Goal: Transaction & Acquisition: Purchase product/service

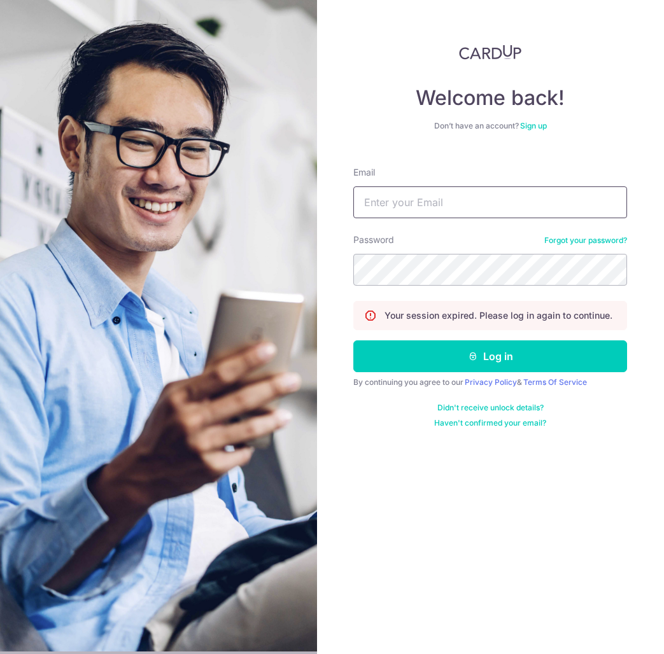
type input "[EMAIL_ADDRESS][DOMAIN_NAME]"
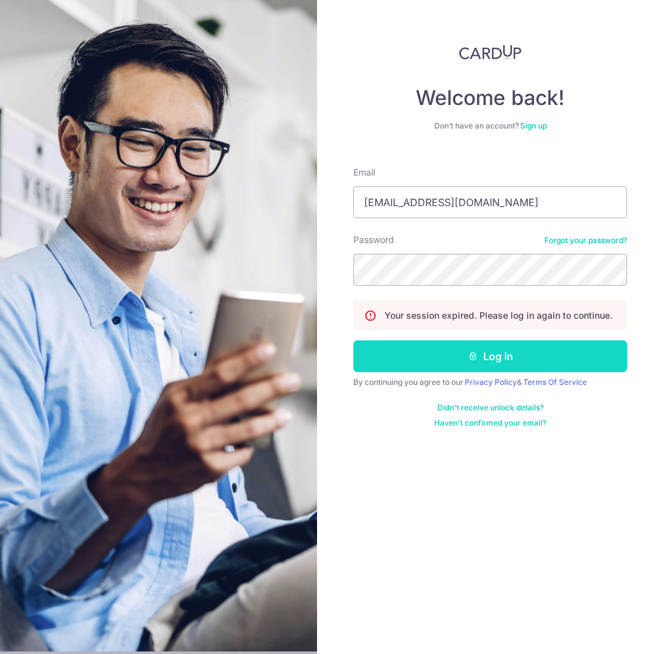
click at [499, 367] on button "Log in" at bounding box center [490, 356] width 274 height 32
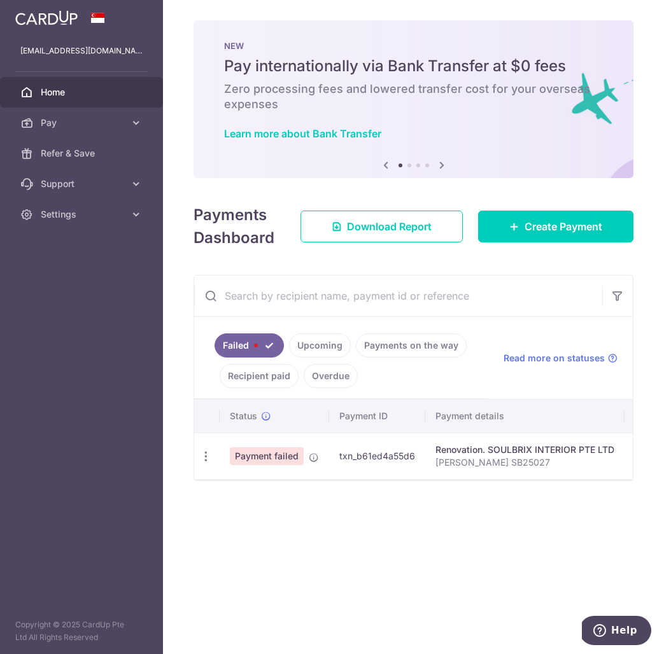
click at [268, 345] on link "Failed" at bounding box center [248, 345] width 69 height 24
click at [204, 456] on icon "button" at bounding box center [205, 456] width 13 height 13
click at [305, 489] on span "Update payment" at bounding box center [273, 491] width 87 height 15
radio input "true"
type input "4,500.00"
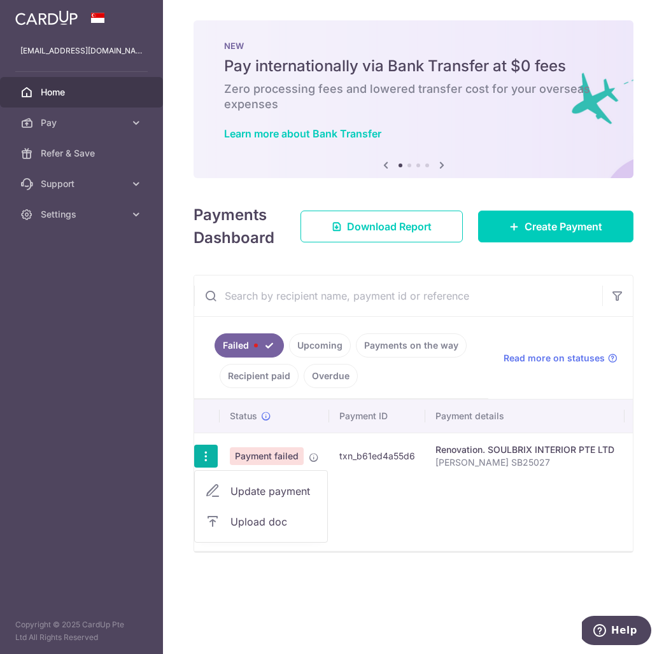
type input "Afiq Irsyad SB25027"
type input "45% partial payment"
type input "OFF225"
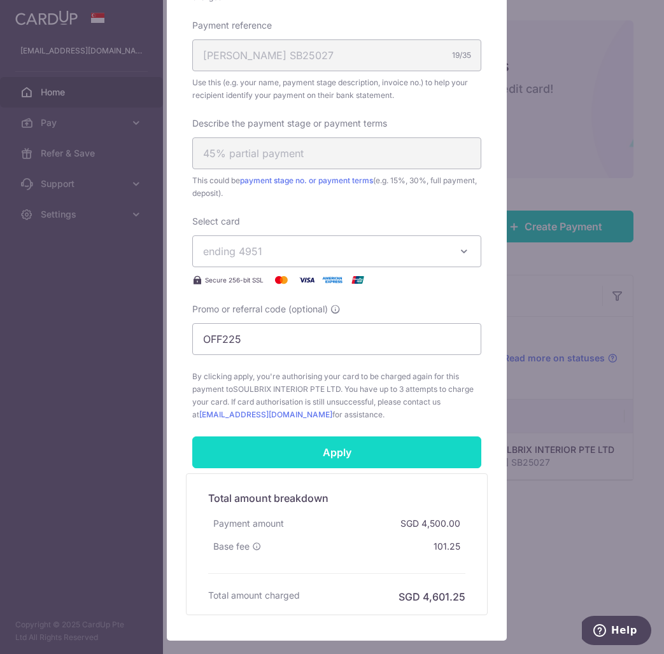
scroll to position [474, 0]
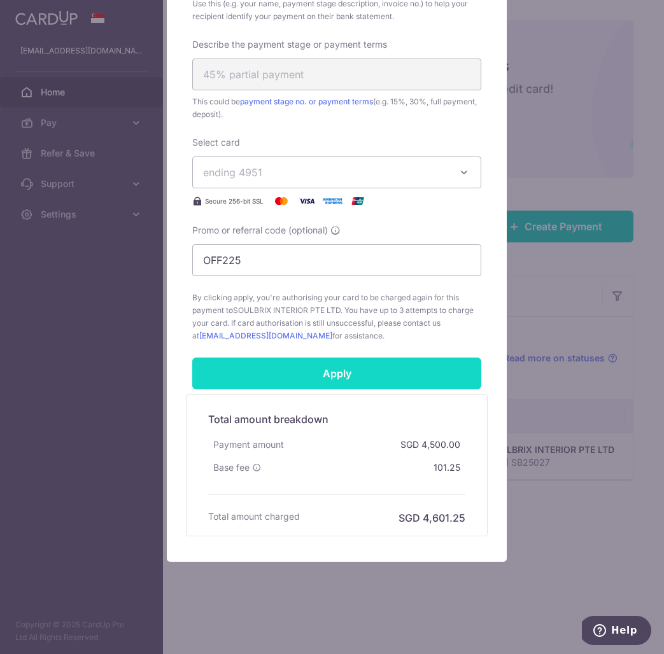
click at [368, 382] on input "Apply" at bounding box center [336, 374] width 289 height 32
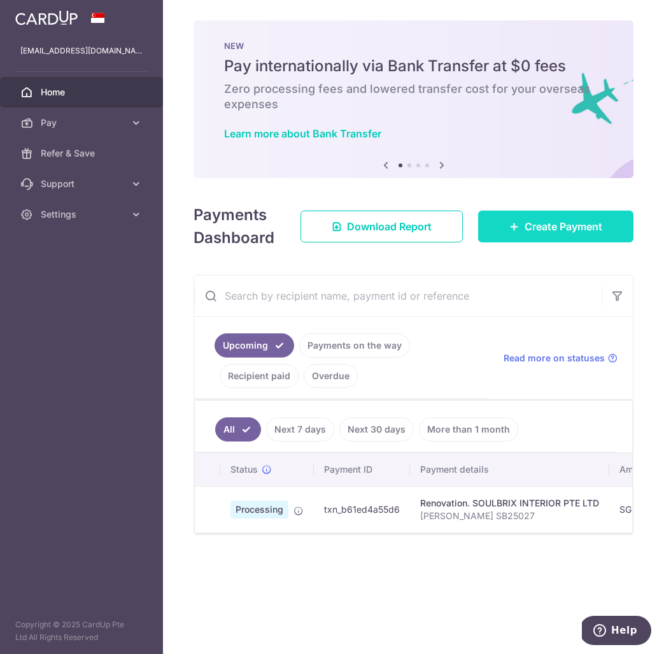
click at [554, 236] on link "Create Payment" at bounding box center [555, 227] width 155 height 32
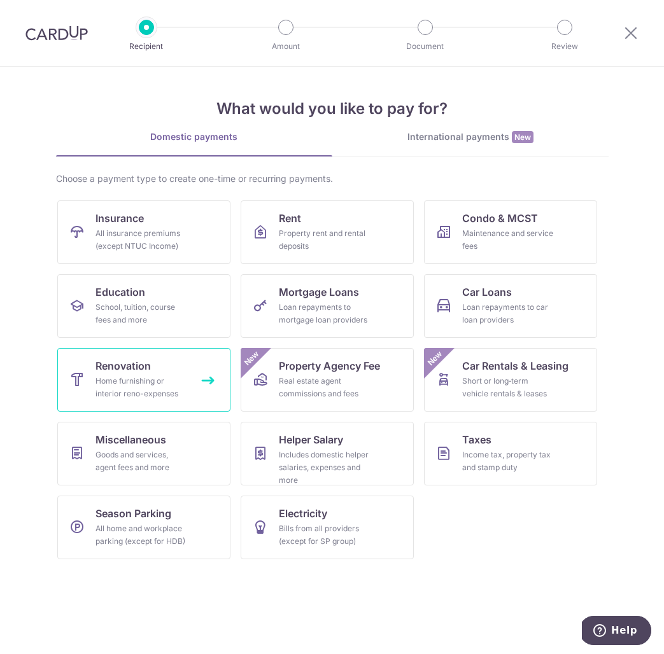
click at [161, 363] on link "Renovation Home furnishing or interior reno-expenses" at bounding box center [143, 380] width 173 height 64
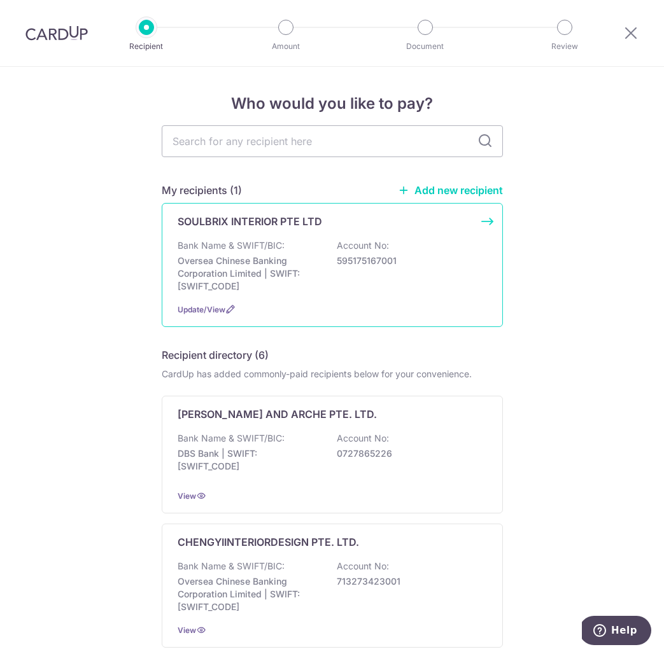
click at [306, 258] on p "Oversea Chinese Banking Corporation Limited | SWIFT: OCBCSGSGXXX" at bounding box center [249, 274] width 143 height 38
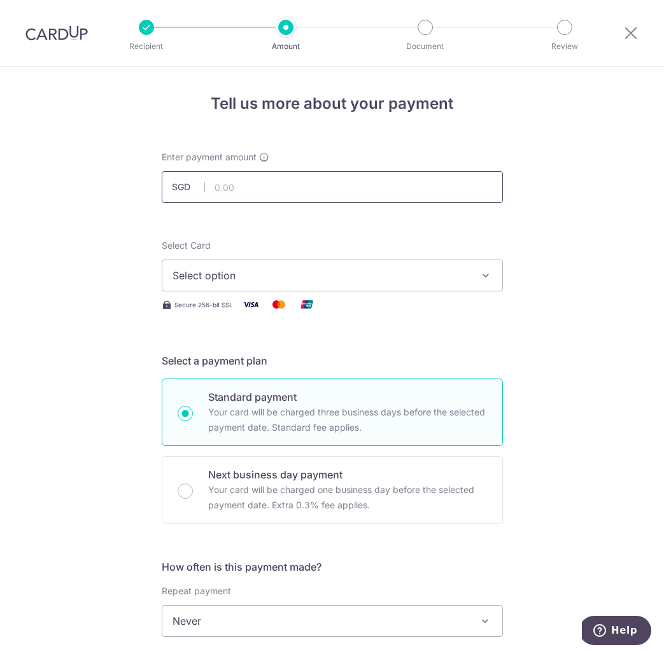
click at [258, 188] on input "text" at bounding box center [332, 187] width 341 height 32
type input "4,500.00"
click at [321, 278] on span "Select option" at bounding box center [320, 275] width 297 height 15
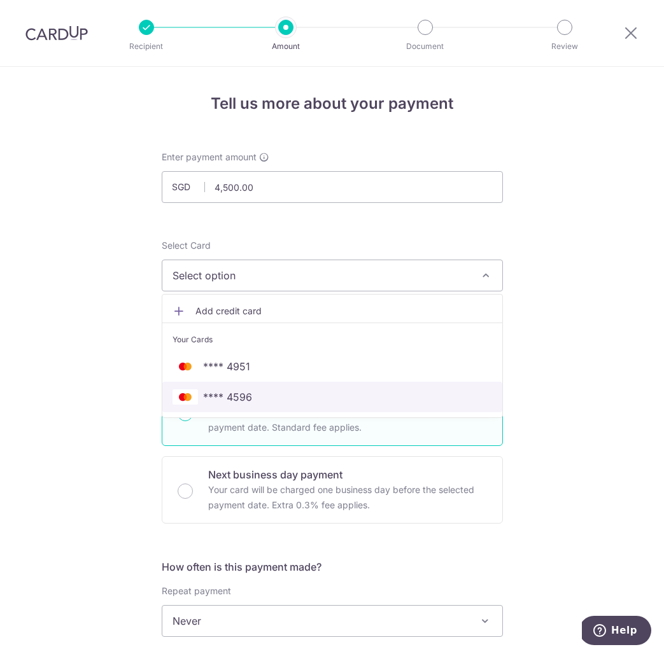
click at [283, 399] on span "**** 4596" at bounding box center [331, 396] width 319 height 15
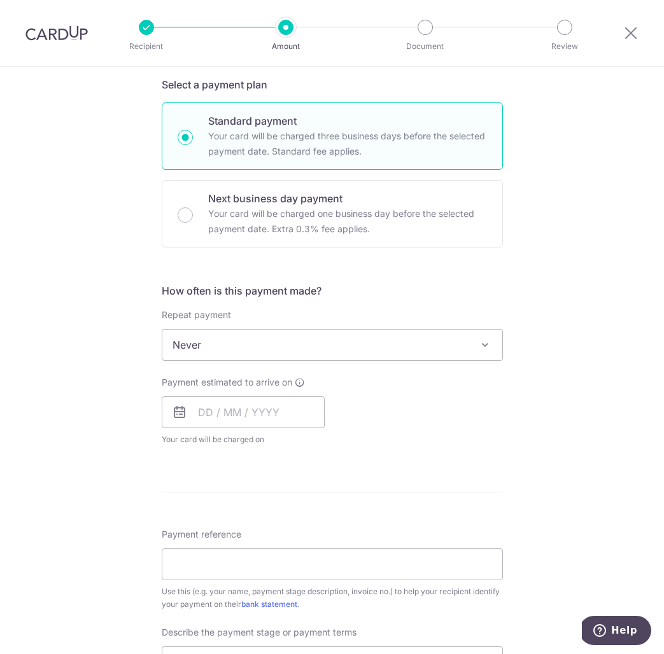
scroll to position [304, 0]
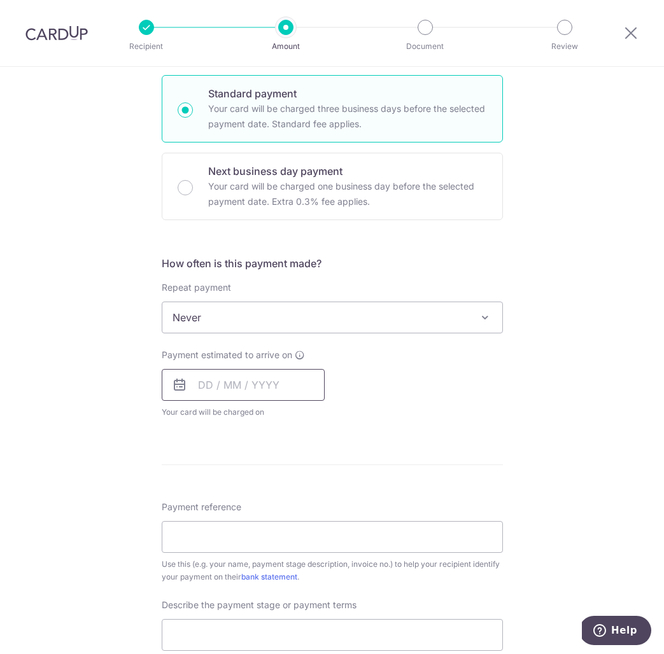
click at [201, 384] on input "text" at bounding box center [243, 385] width 163 height 32
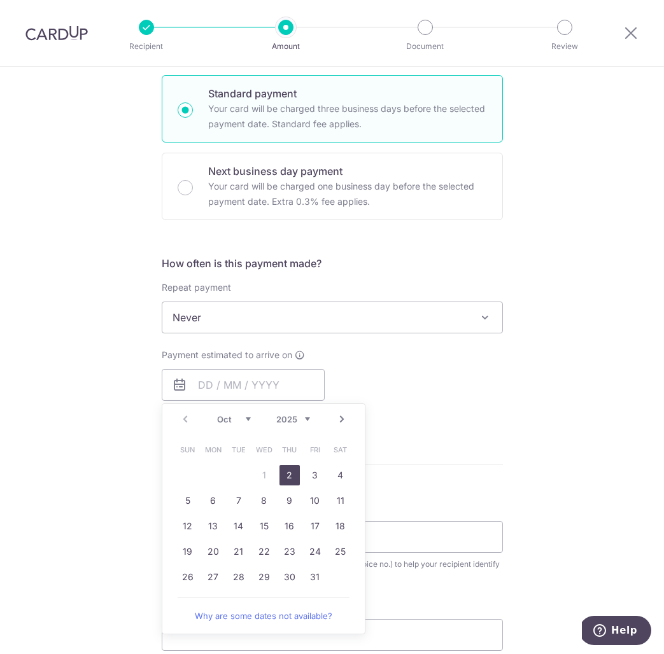
click at [290, 473] on link "2" at bounding box center [289, 475] width 20 height 20
type input "[DATE]"
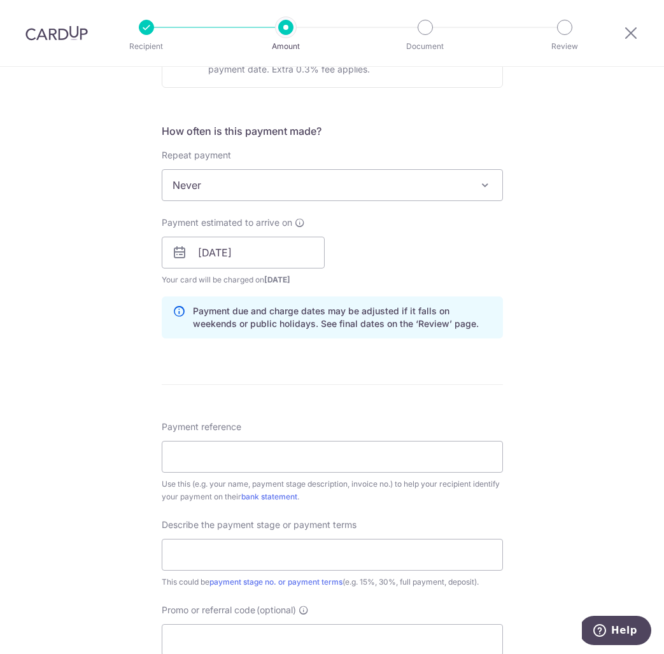
scroll to position [437, 0]
click at [348, 464] on input "Payment reference" at bounding box center [332, 456] width 341 height 32
type input "[PERSON_NAME] SB25027"
click at [258, 554] on input "text" at bounding box center [332, 554] width 341 height 32
drag, startPoint x: 318, startPoint y: 554, endPoint x: 139, endPoint y: 547, distance: 179.0
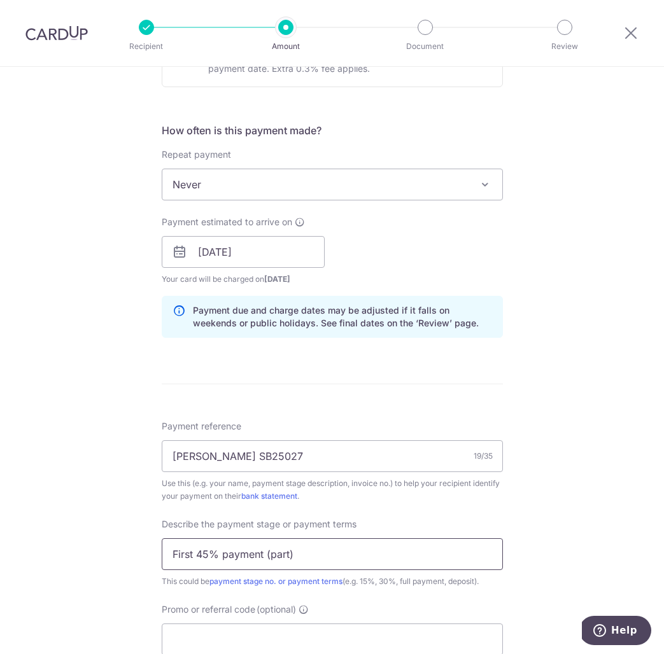
click at [145, 554] on div "Tell us more about your payment Enter payment amount SGD 4,500.00 4500.00 Selec…" at bounding box center [332, 274] width 664 height 1289
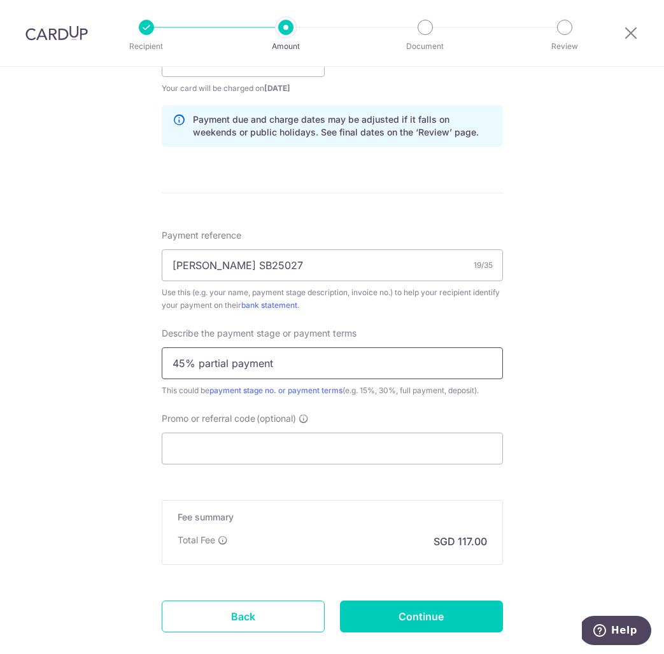
scroll to position [701, 0]
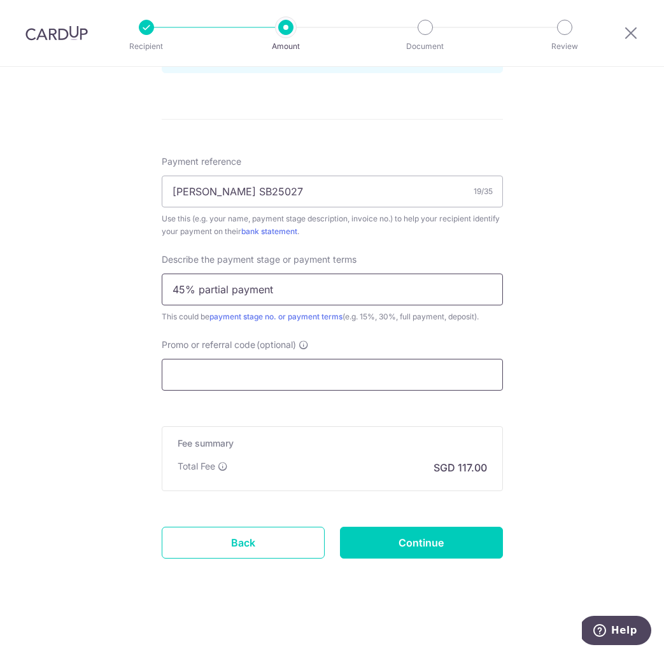
type input "45% partial payment"
click at [214, 368] on input "Promo or referral code (optional)" at bounding box center [332, 375] width 341 height 32
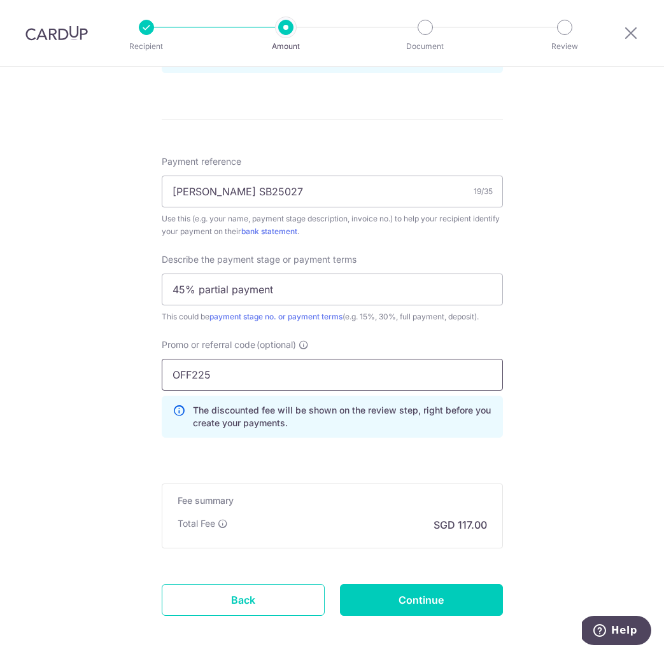
type input "OFF225"
click at [400, 425] on p "The discounted fee will be shown on the review step, right before you create yo…" at bounding box center [342, 416] width 299 height 25
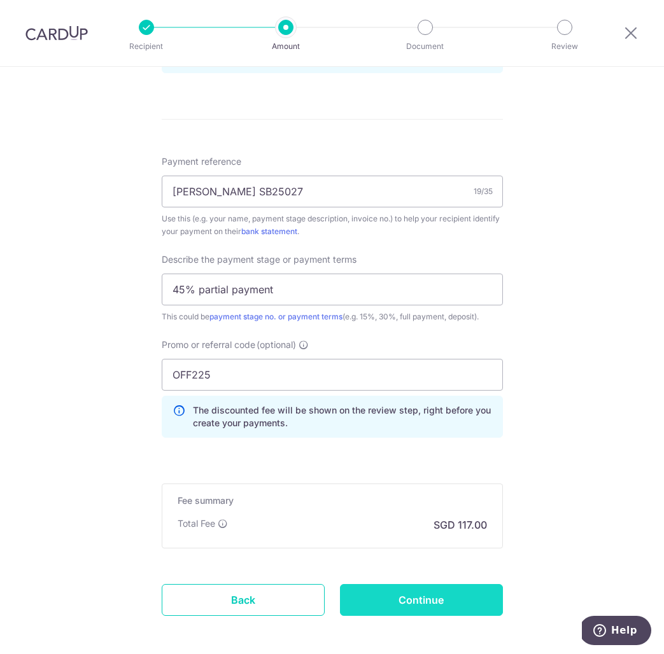
click at [415, 608] on input "Continue" at bounding box center [421, 600] width 163 height 32
type input "Create Schedule"
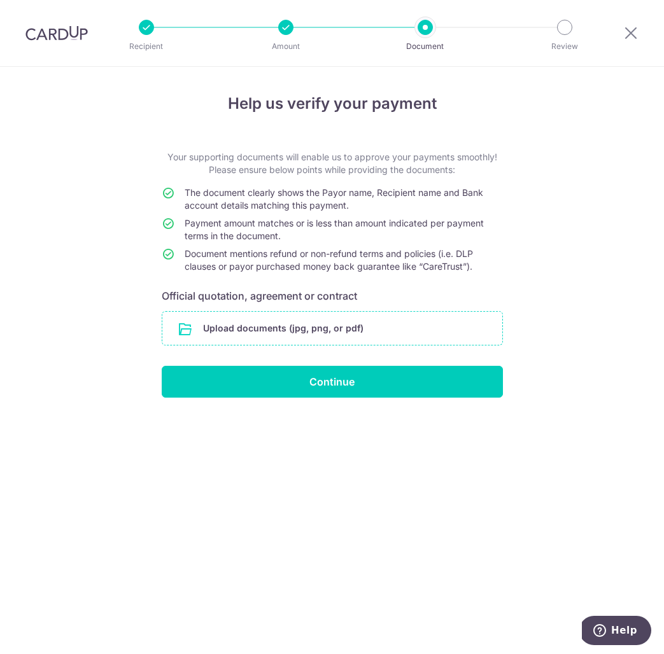
click at [296, 326] on input "file" at bounding box center [332, 328] width 340 height 33
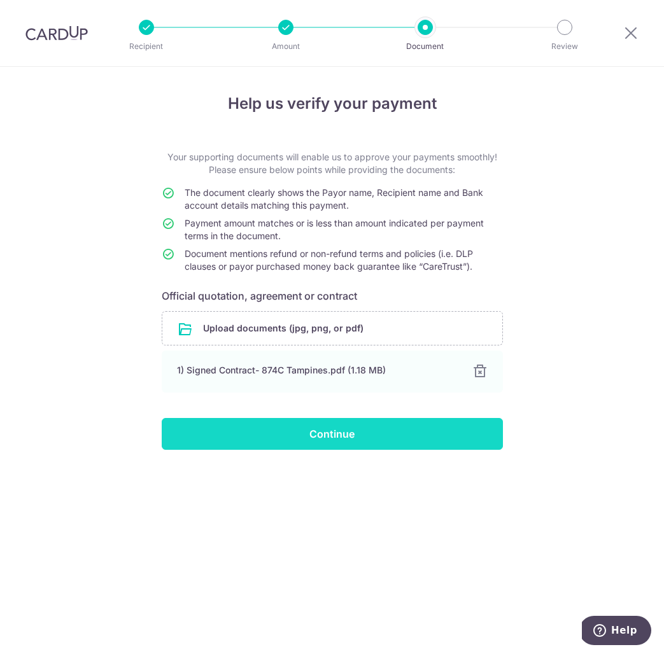
click at [320, 435] on input "Continue" at bounding box center [332, 434] width 341 height 32
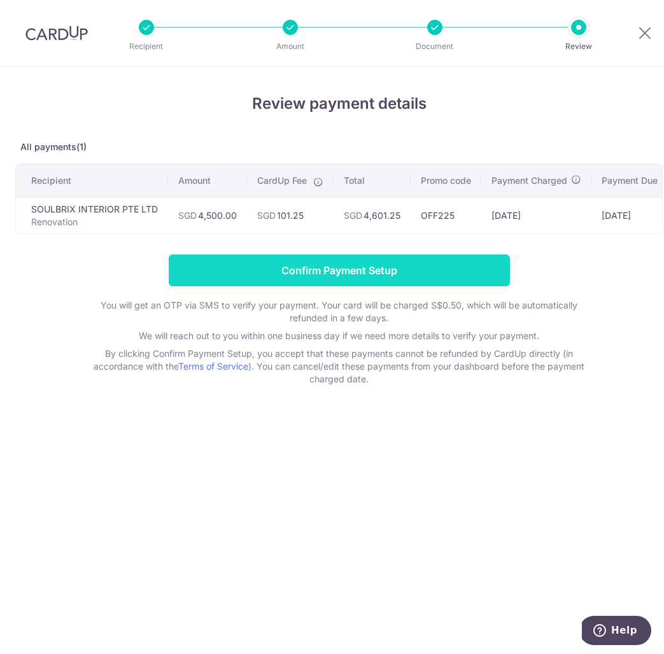
click at [325, 284] on input "Confirm Payment Setup" at bounding box center [339, 271] width 341 height 32
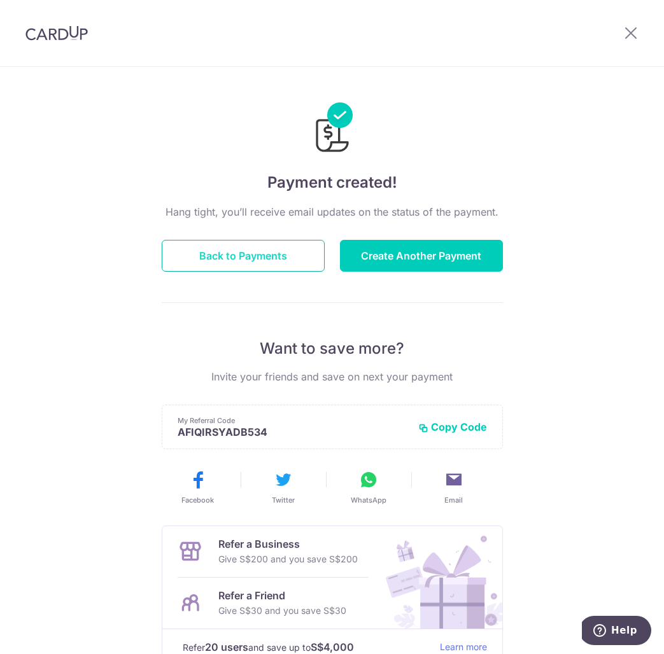
click at [254, 254] on button "Back to Payments" at bounding box center [243, 256] width 163 height 32
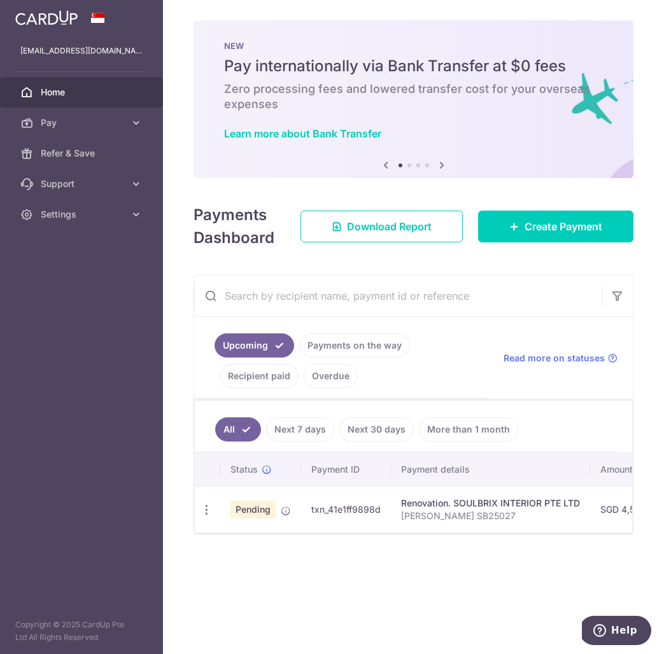
click at [323, 348] on link "Payments on the way" at bounding box center [354, 345] width 111 height 24
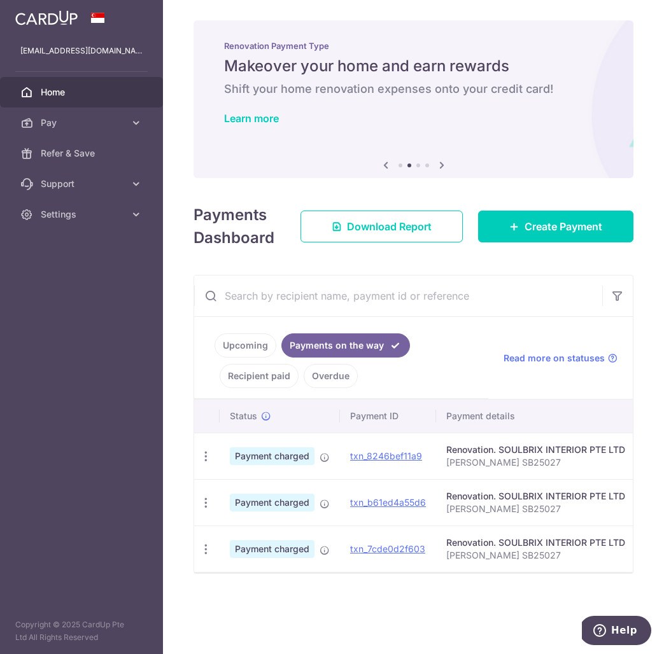
click at [253, 340] on link "Upcoming" at bounding box center [245, 345] width 62 height 24
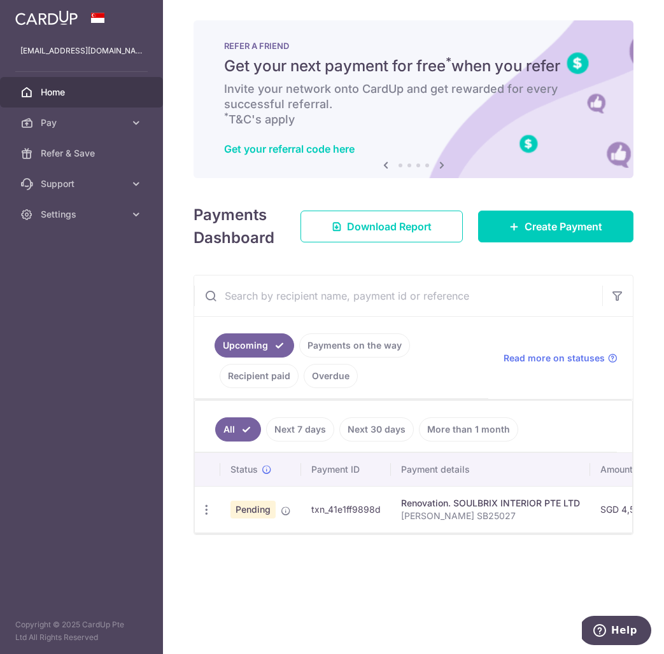
click at [266, 381] on link "Recipient paid" at bounding box center [259, 376] width 79 height 24
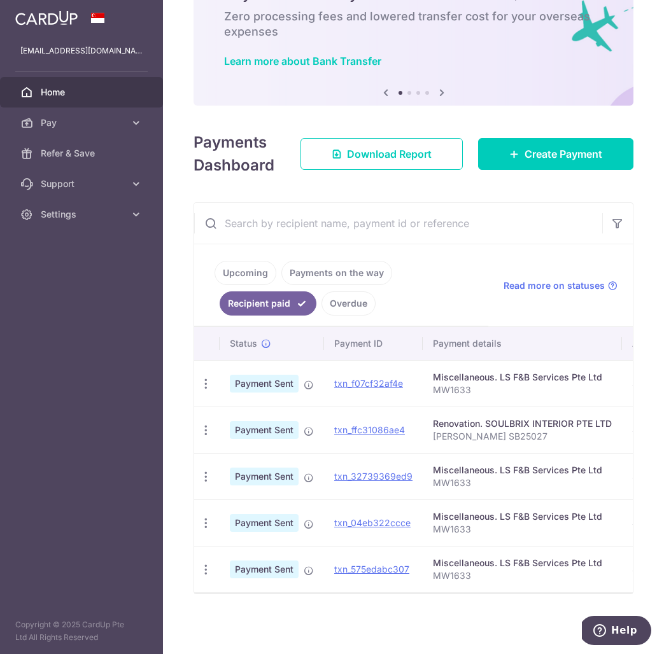
click at [330, 266] on link "Payments on the way" at bounding box center [336, 273] width 111 height 24
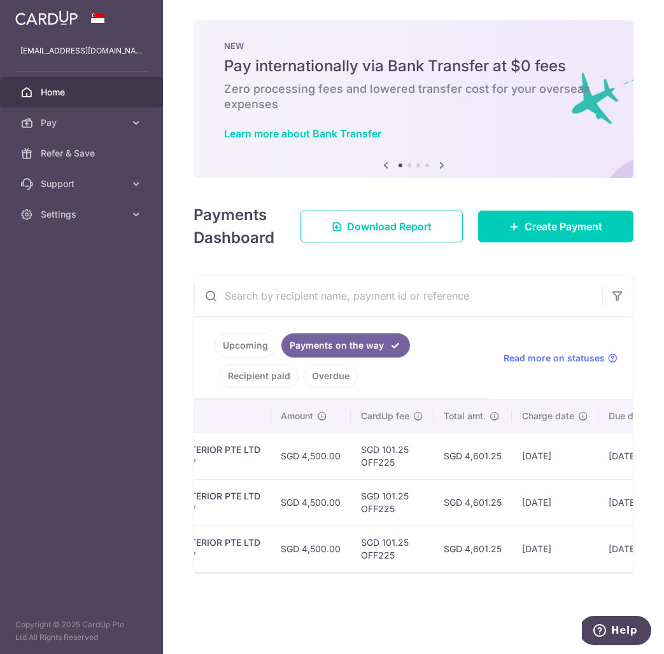
scroll to position [0, 347]
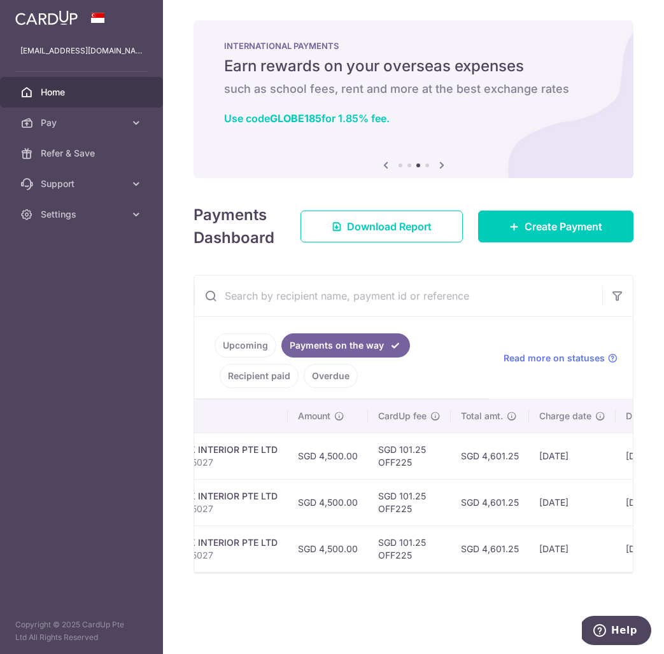
click at [218, 342] on link "Upcoming" at bounding box center [245, 345] width 62 height 24
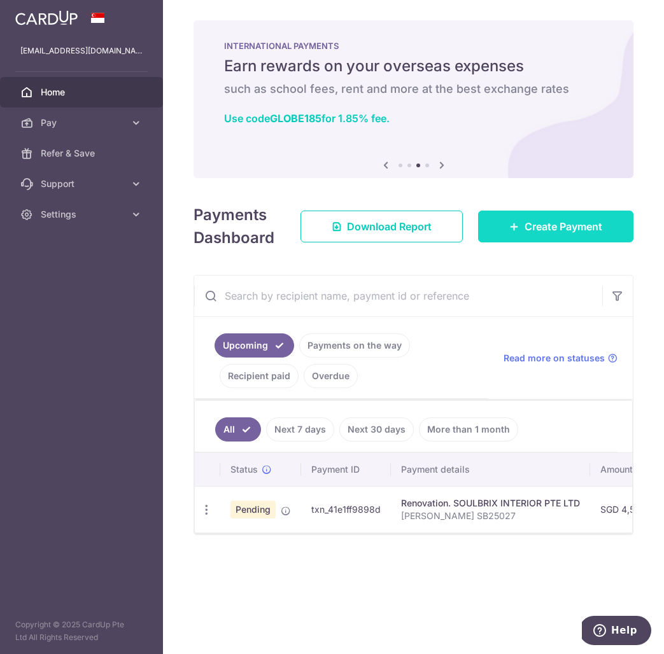
click at [517, 230] on icon at bounding box center [514, 226] width 10 height 10
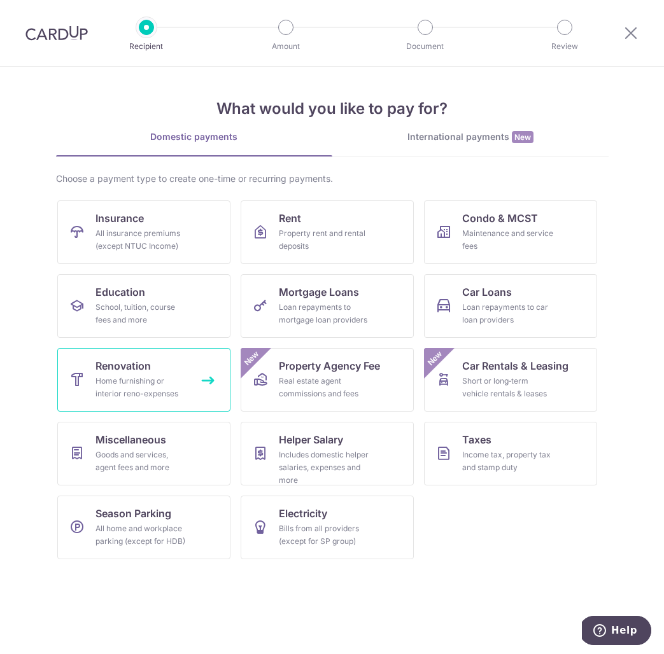
click at [148, 393] on div "Home furnishing or interior reno-expenses" at bounding box center [141, 387] width 92 height 25
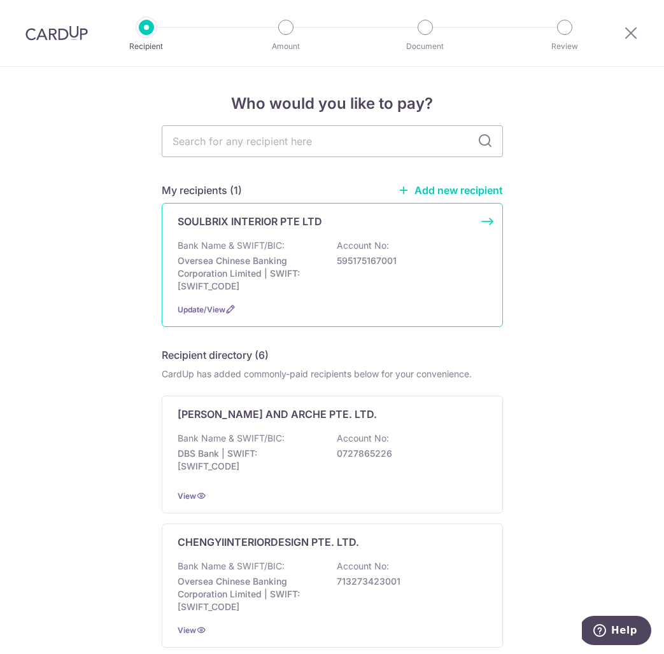
click at [264, 225] on p "SOULBRIX INTERIOR PTE LTD" at bounding box center [250, 221] width 144 height 15
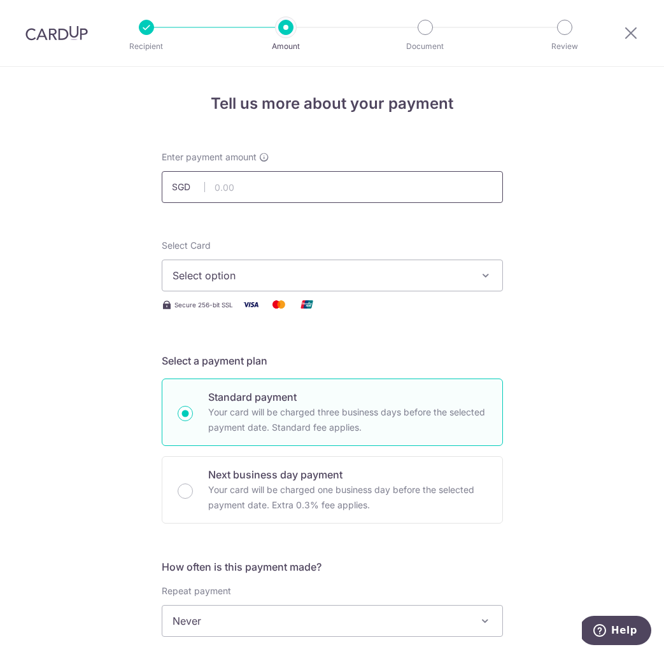
click at [258, 188] on input "text" at bounding box center [332, 187] width 341 height 32
type input "4,500.00"
click at [242, 268] on span "Select option" at bounding box center [320, 275] width 297 height 15
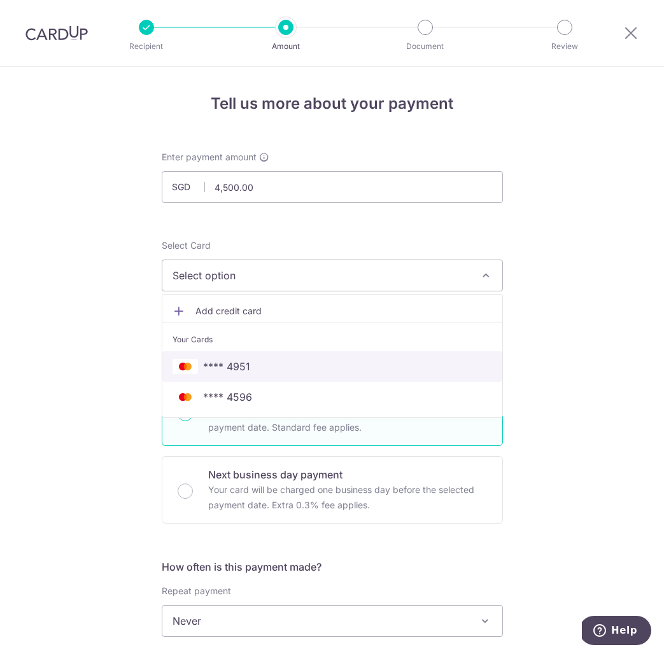
click at [235, 372] on span "**** 4951" at bounding box center [226, 366] width 47 height 15
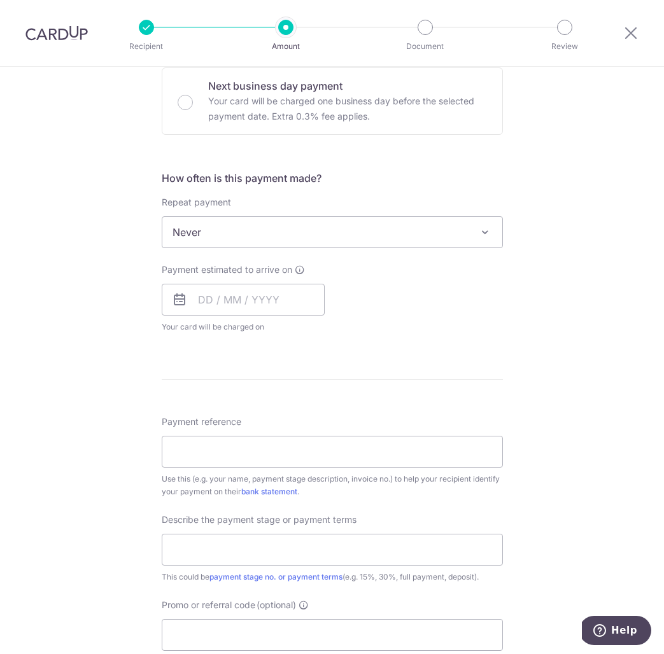
scroll to position [286, 0]
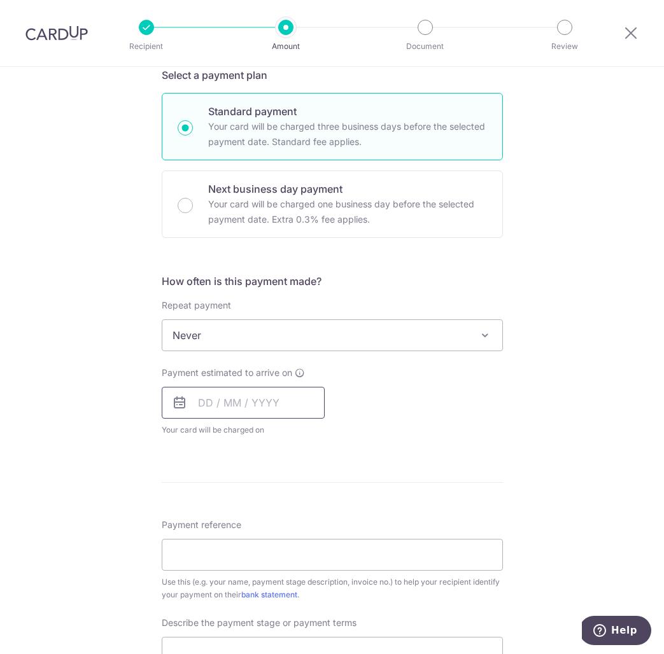
click at [190, 402] on input "text" at bounding box center [243, 403] width 163 height 32
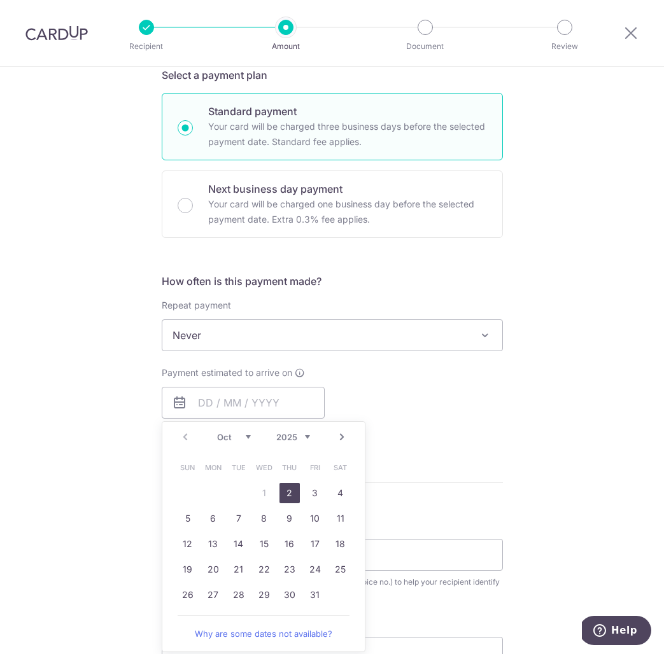
click at [288, 491] on link "2" at bounding box center [289, 493] width 20 height 20
type input "02/10/2025"
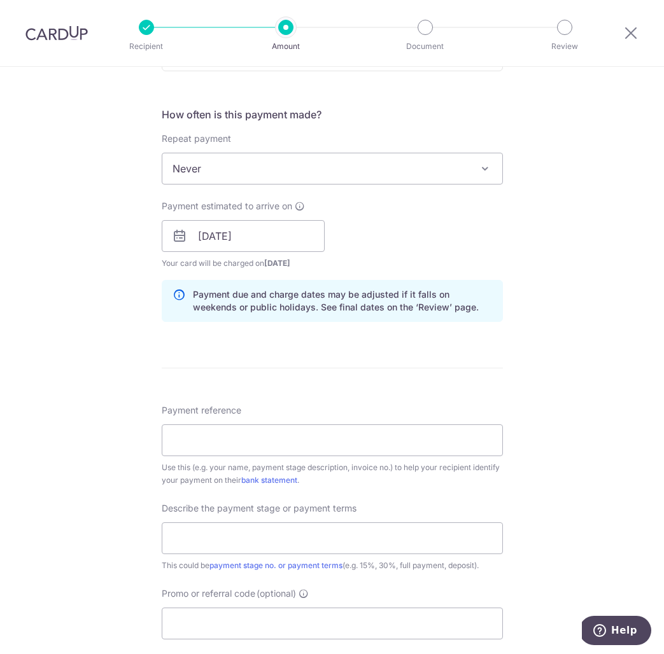
scroll to position [469, 0]
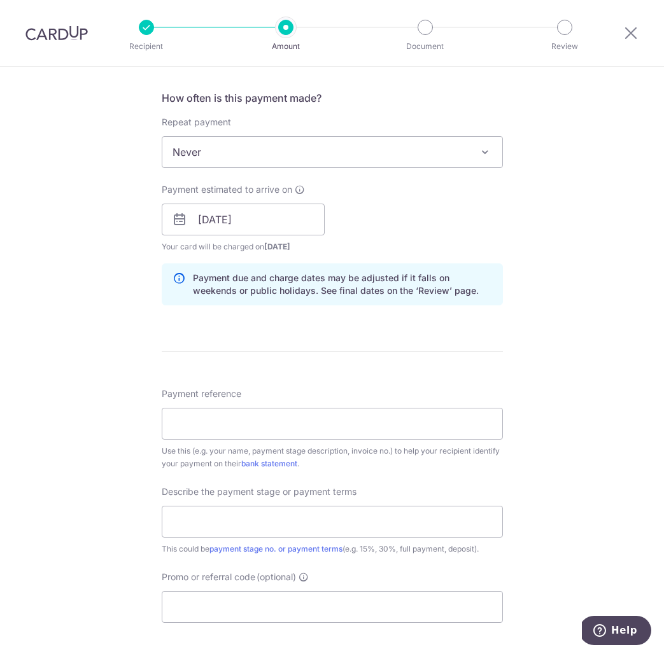
click at [407, 445] on div "Use this (e.g. your name, payment stage description, invoice no.) to help your …" at bounding box center [332, 457] width 341 height 25
click at [405, 425] on input "Payment reference" at bounding box center [332, 424] width 341 height 32
type input "Afiq Irsyad SB25027"
click at [278, 517] on input "text" at bounding box center [332, 522] width 341 height 32
type input "45% partial payment"
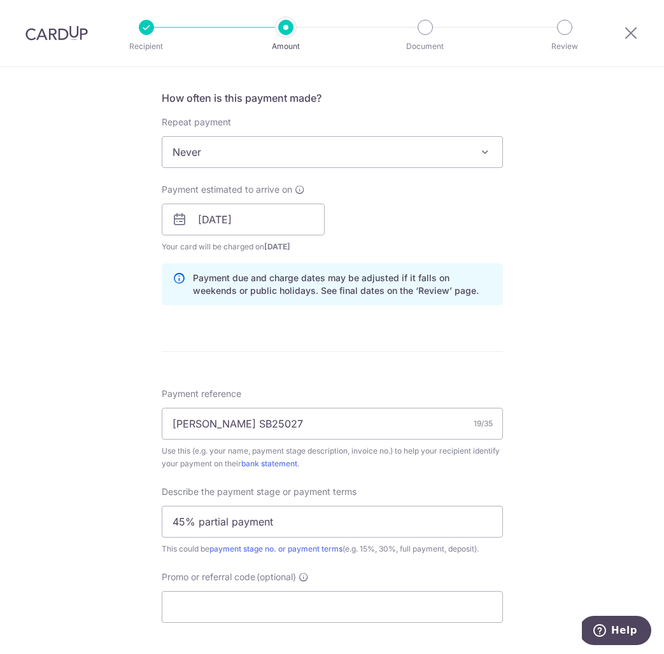
click at [548, 489] on div "Tell us more about your payment Enter payment amount SGD 4,500.00 4500.00 Selec…" at bounding box center [332, 242] width 664 height 1289
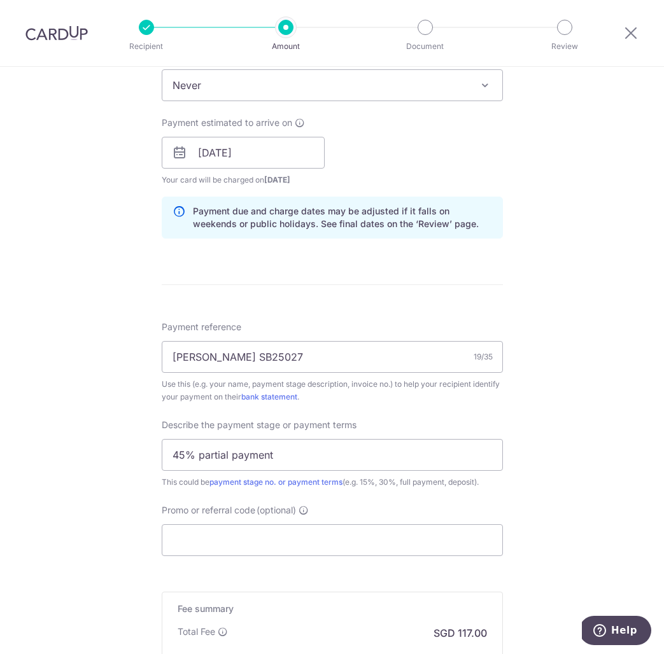
scroll to position [701, 0]
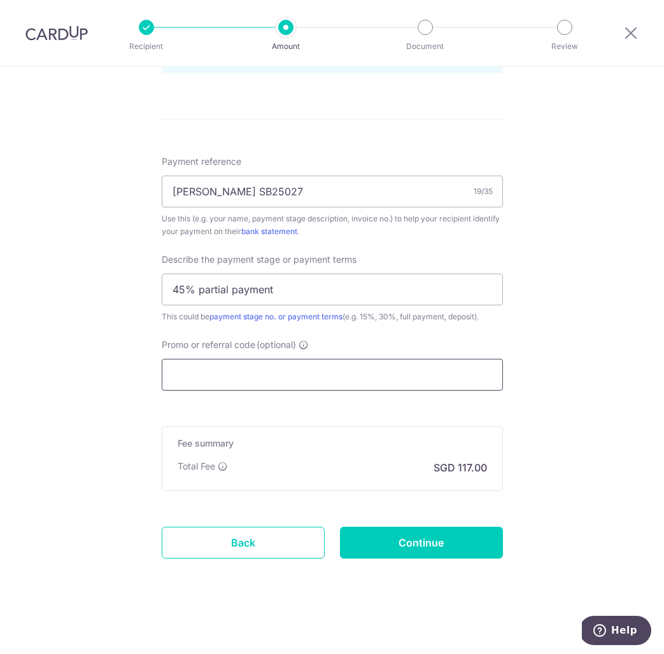
click at [333, 370] on input "Promo or referral code (optional)" at bounding box center [332, 375] width 341 height 32
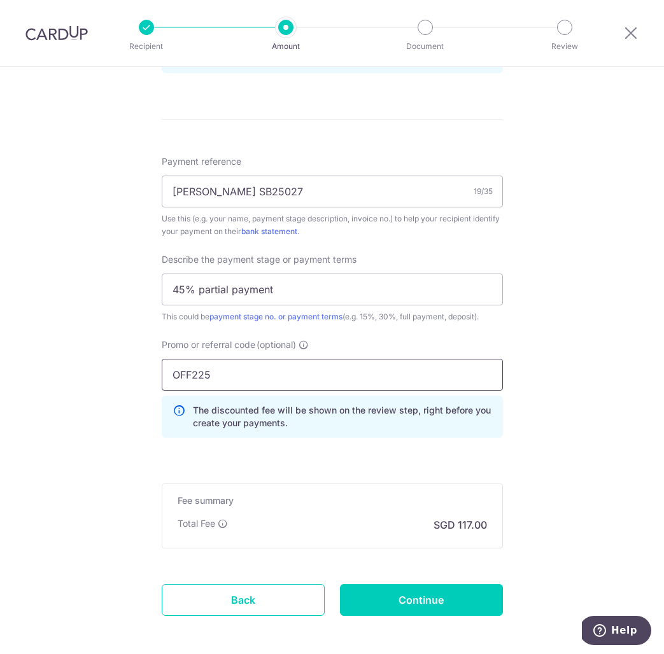
type input "OFF225"
click at [578, 465] on div "Tell us more about your payment Enter payment amount SGD 4,500.00 4500.00 Selec…" at bounding box center [332, 39] width 664 height 1346
click at [395, 594] on input "Continue" at bounding box center [421, 600] width 163 height 32
type input "Create Schedule"
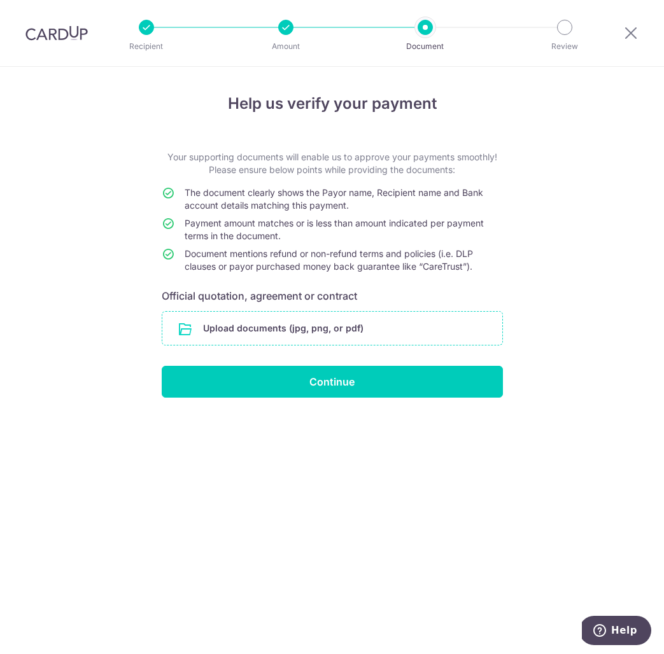
click at [325, 311] on div "Upload documents (jpg, png, or pdf)" at bounding box center [332, 328] width 341 height 34
click at [331, 325] on input "file" at bounding box center [332, 328] width 340 height 33
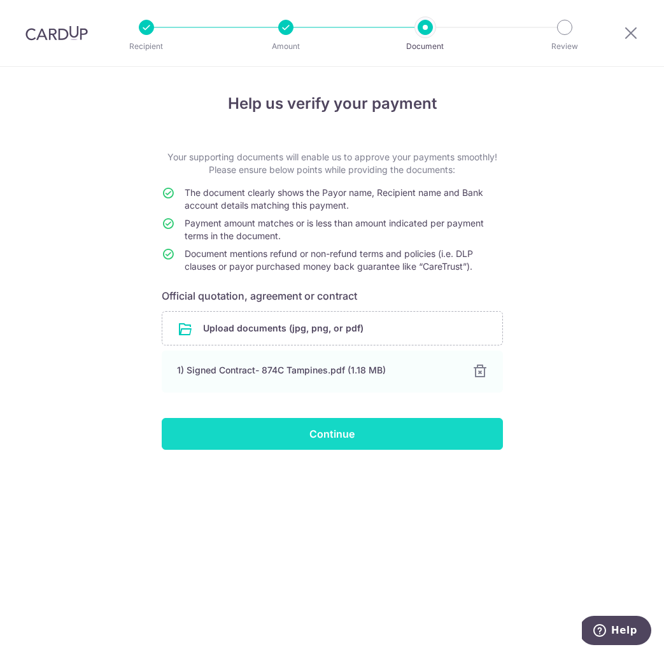
click at [312, 423] on input "Continue" at bounding box center [332, 434] width 341 height 32
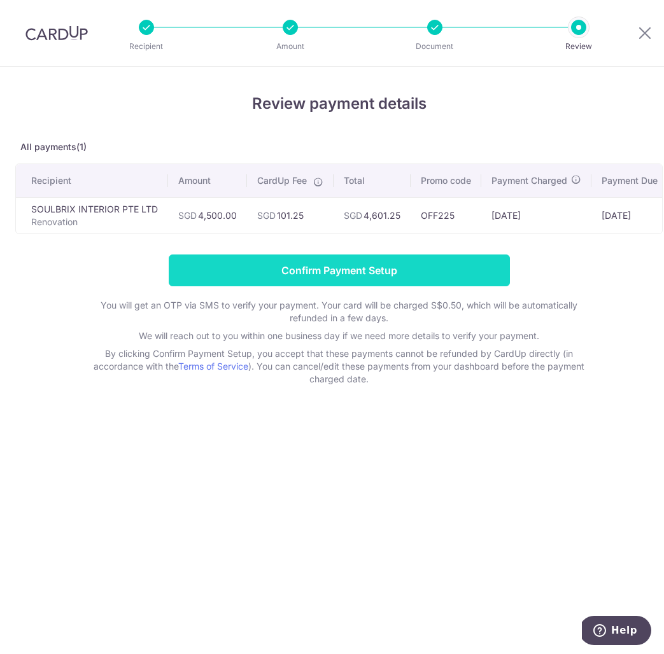
click at [398, 277] on input "Confirm Payment Setup" at bounding box center [339, 271] width 341 height 32
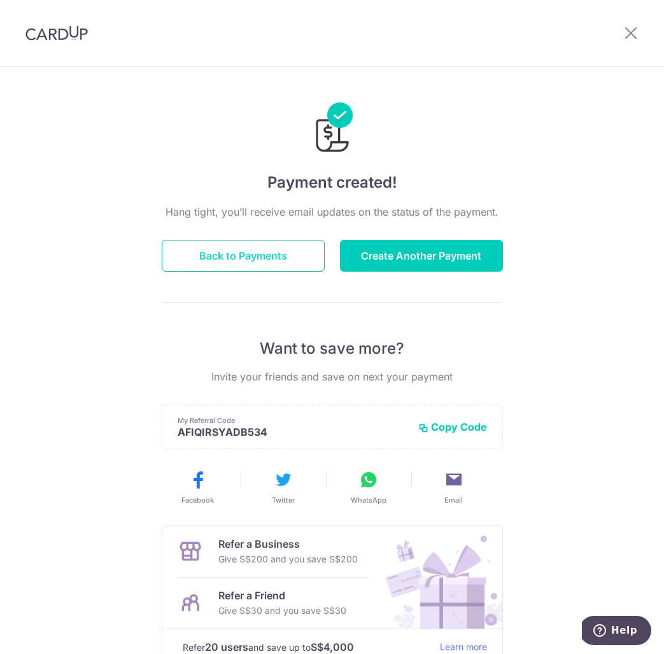
click at [269, 254] on button "Back to Payments" at bounding box center [243, 256] width 163 height 32
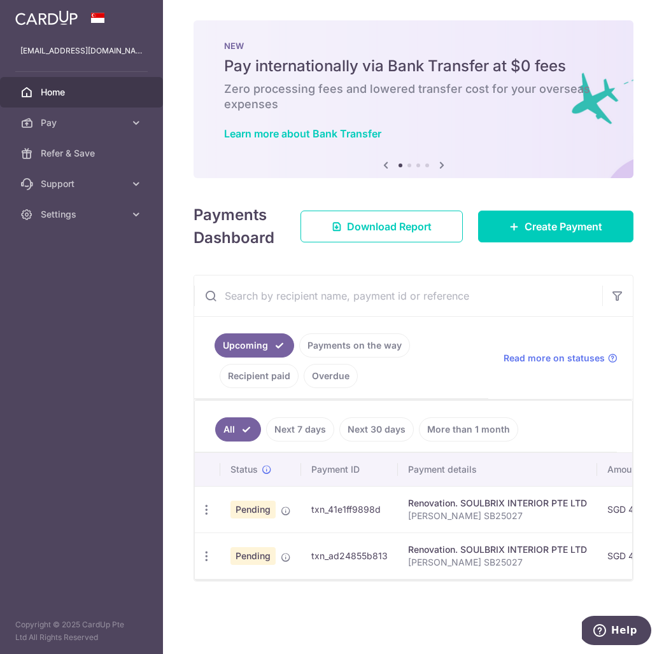
click at [358, 337] on link "Payments on the way" at bounding box center [354, 345] width 111 height 24
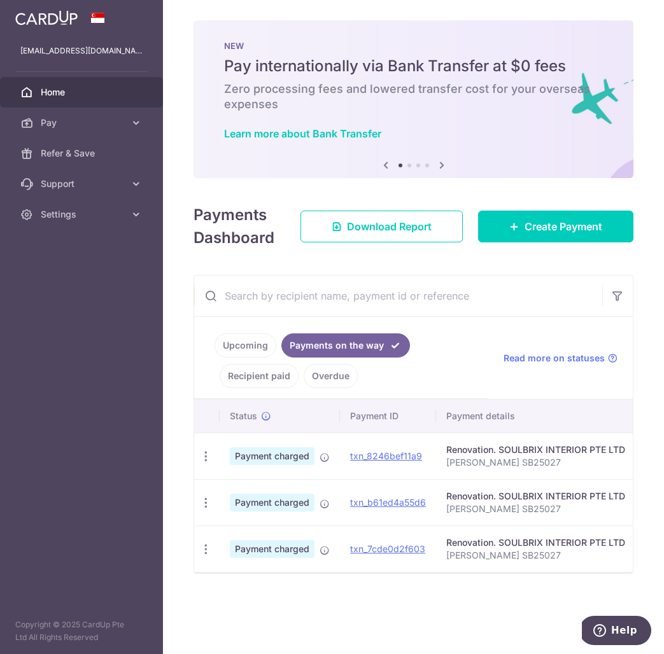
click at [264, 370] on link "Recipient paid" at bounding box center [259, 376] width 79 height 24
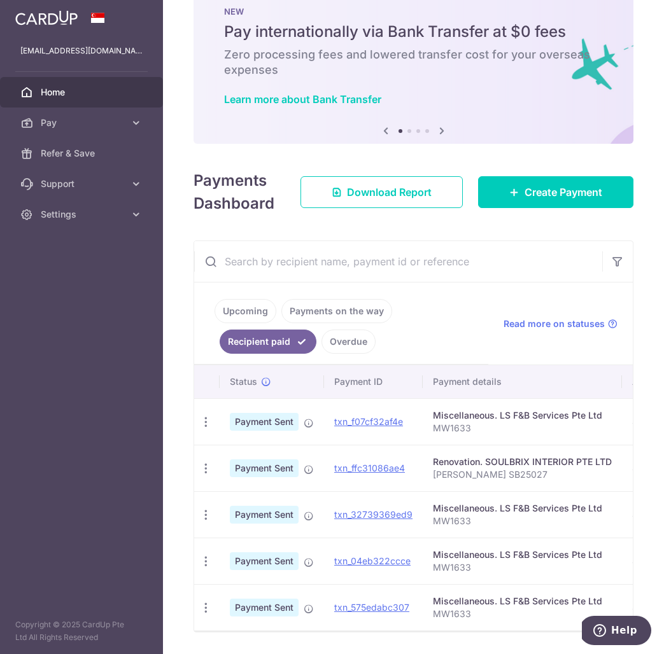
scroll to position [80, 0]
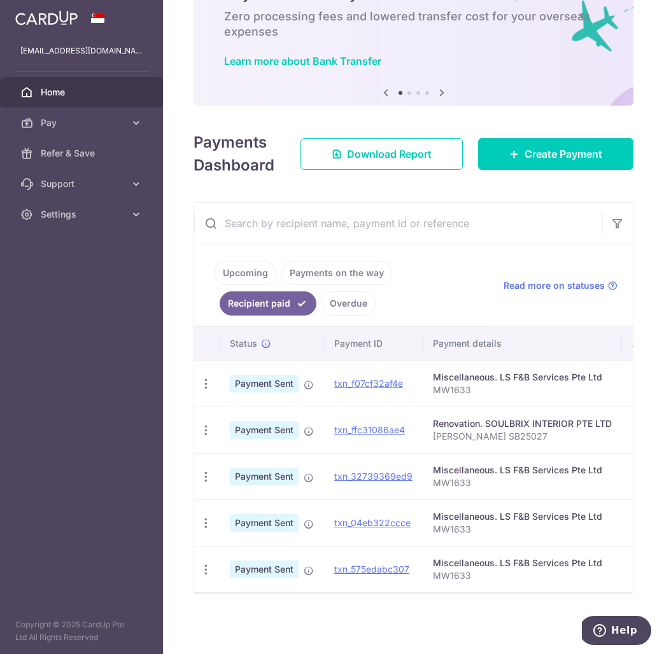
click at [340, 301] on link "Overdue" at bounding box center [348, 303] width 54 height 24
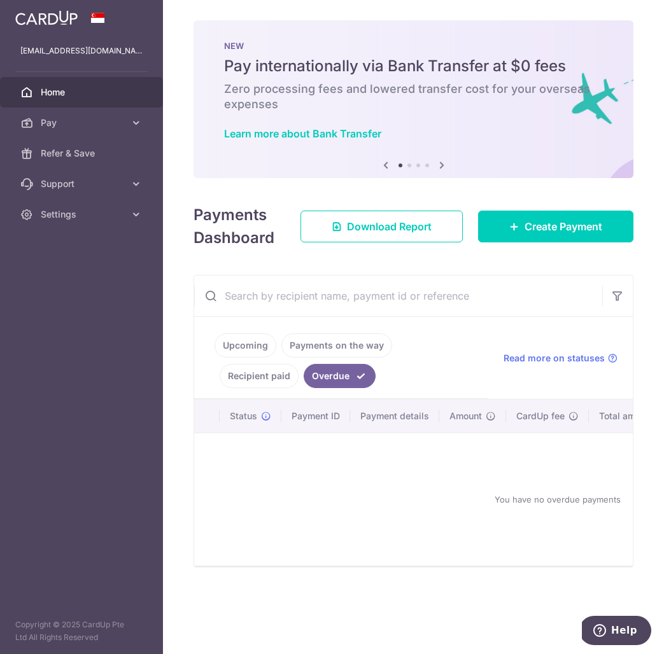
click at [333, 347] on link "Payments on the way" at bounding box center [336, 345] width 111 height 24
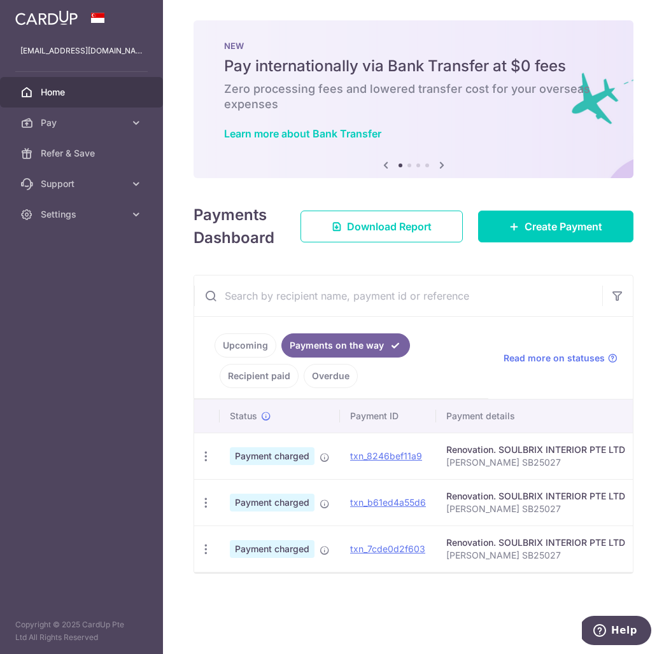
click at [257, 346] on link "Upcoming" at bounding box center [245, 345] width 62 height 24
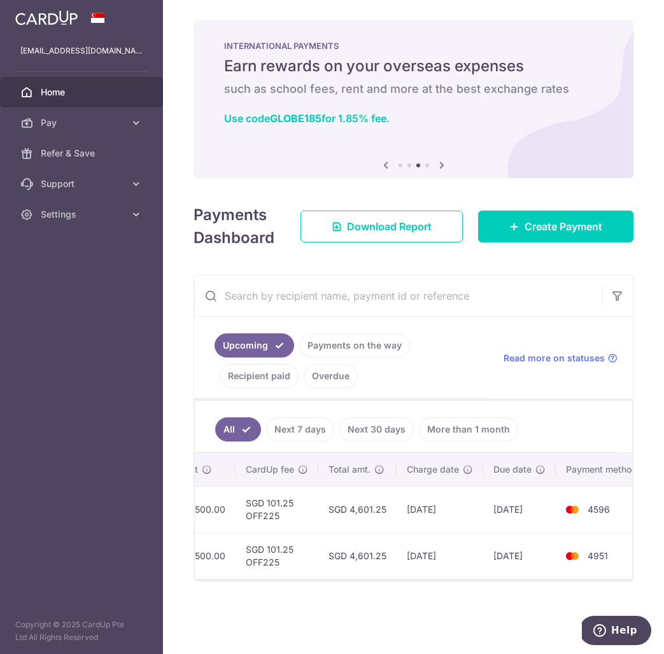
scroll to position [0, 454]
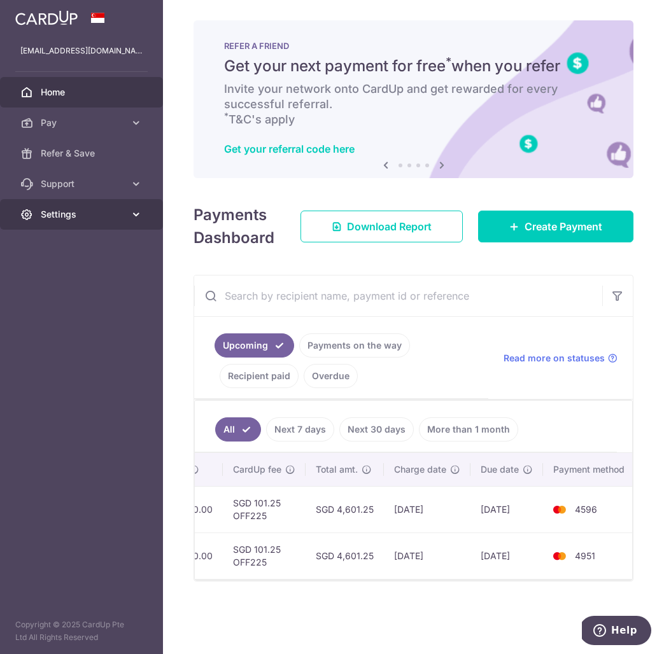
click at [78, 209] on span "Settings" at bounding box center [83, 214] width 84 height 13
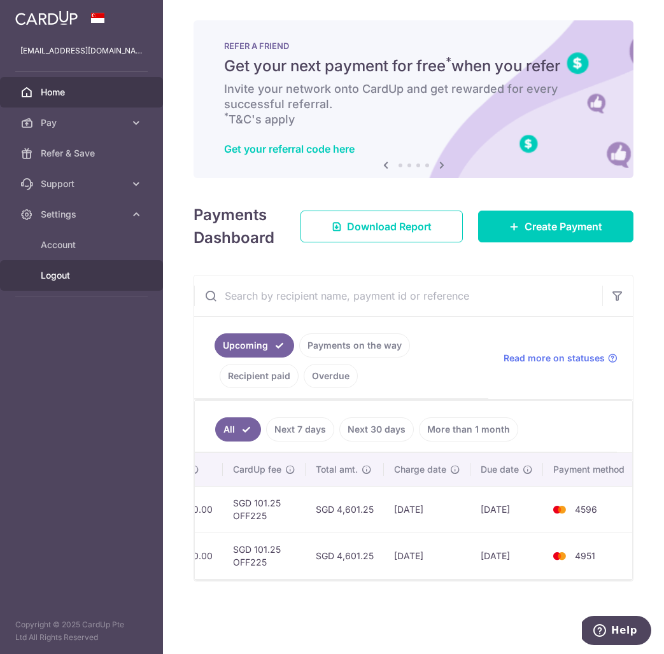
click at [62, 274] on span "Logout" at bounding box center [83, 275] width 84 height 13
